Goal: Navigation & Orientation: Find specific page/section

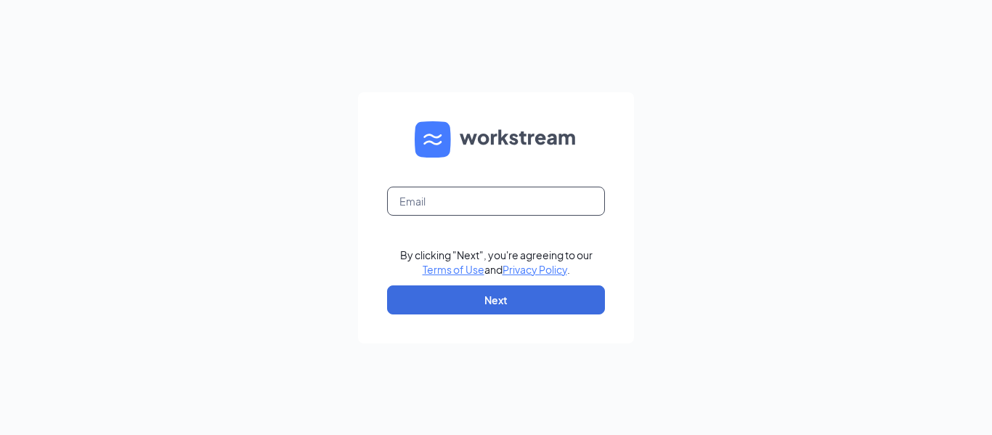
drag, startPoint x: 468, startPoint y: 198, endPoint x: 457, endPoint y: 211, distance: 17.5
click at [468, 198] on input "text" at bounding box center [496, 201] width 218 height 29
type input "[EMAIL_ADDRESS][DOMAIN_NAME]"
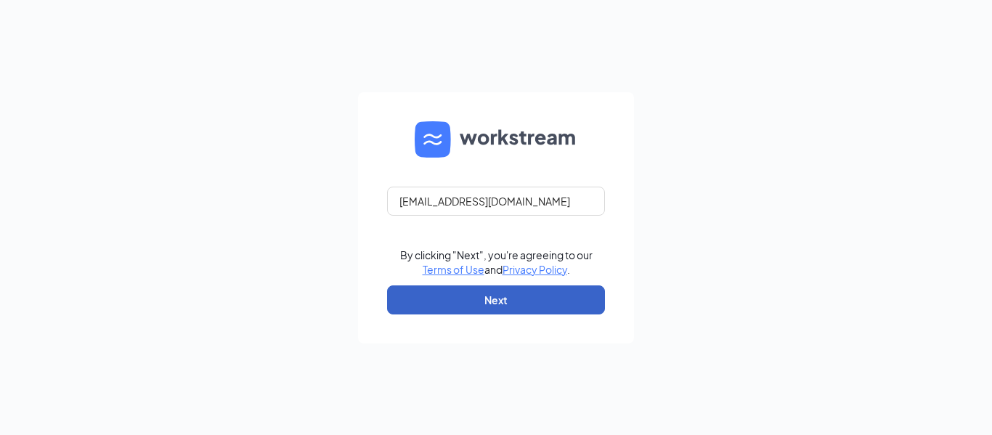
click at [476, 301] on button "Next" at bounding box center [496, 299] width 218 height 29
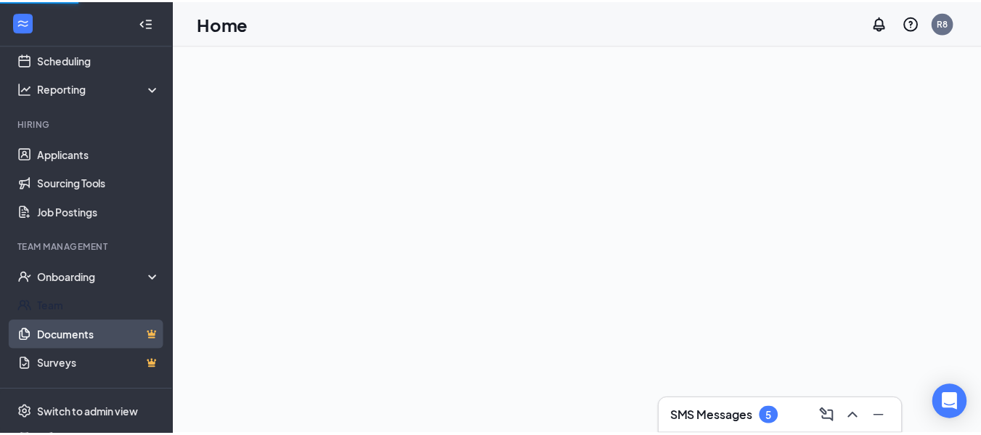
scroll to position [133, 0]
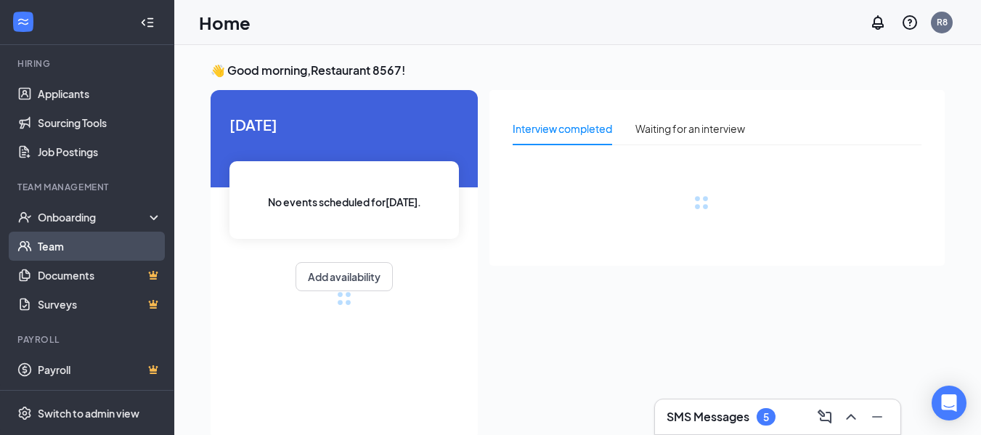
click at [84, 240] on link "Team" at bounding box center [100, 246] width 124 height 29
